Goal: Transaction & Acquisition: Purchase product/service

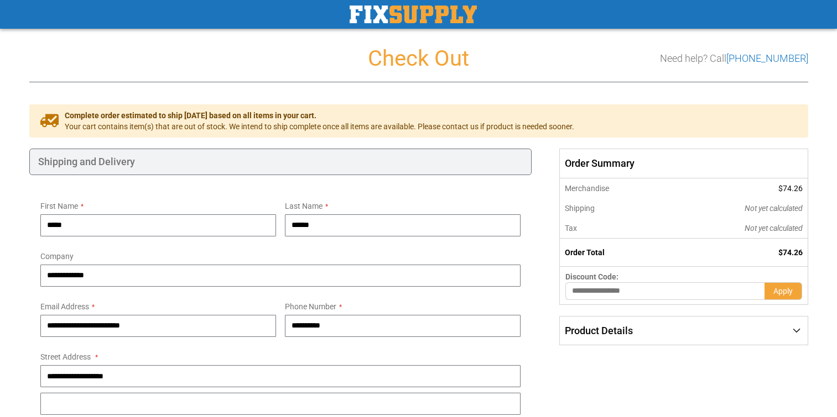
select select "**"
select select "***"
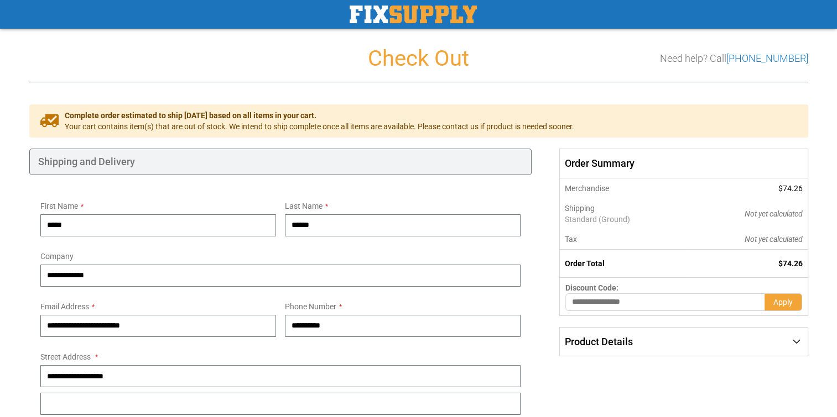
type input "******"
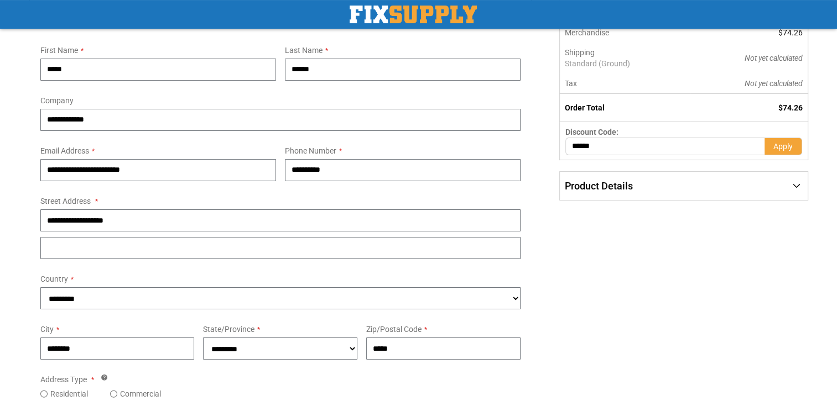
scroll to position [149, 0]
